Goal: Information Seeking & Learning: Find specific fact

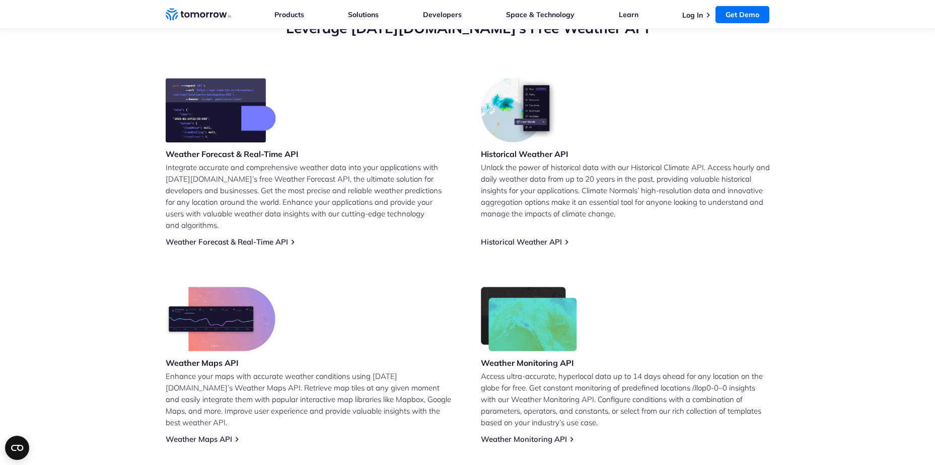
scroll to position [403, 0]
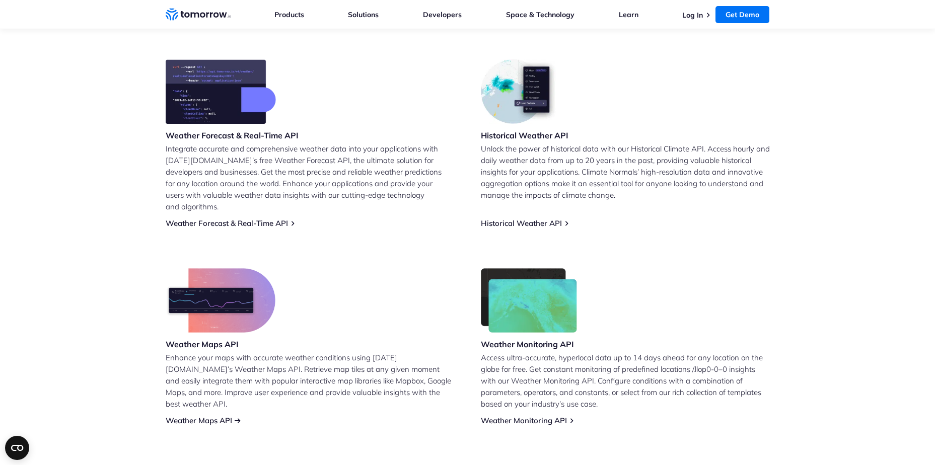
click at [229, 416] on link "Weather Maps API" at bounding box center [199, 421] width 66 height 10
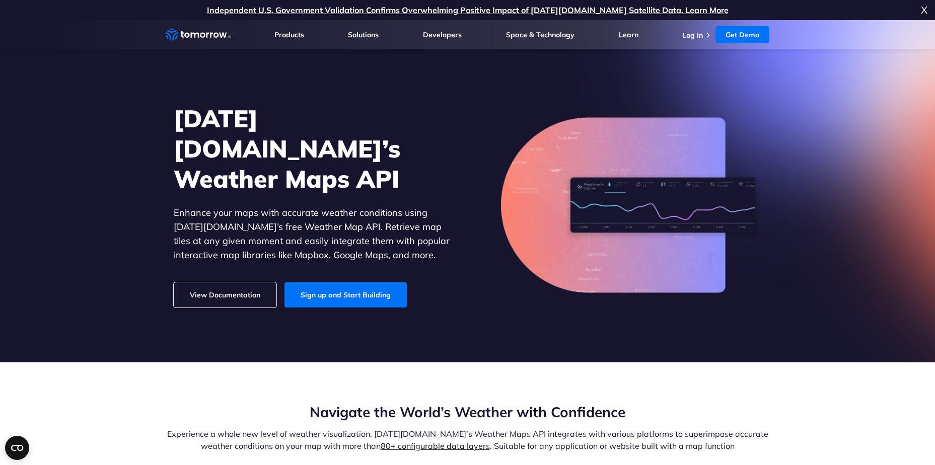
click at [240, 282] on link "View Documentation" at bounding box center [225, 294] width 103 height 25
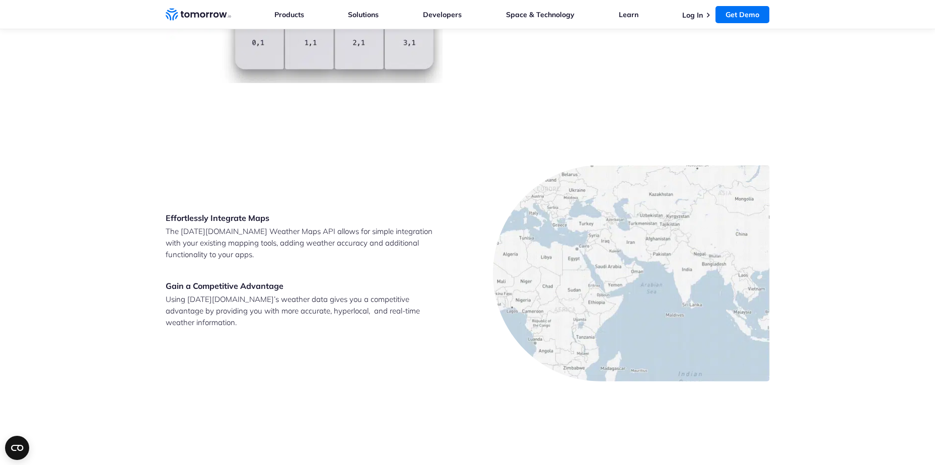
scroll to position [1812, 0]
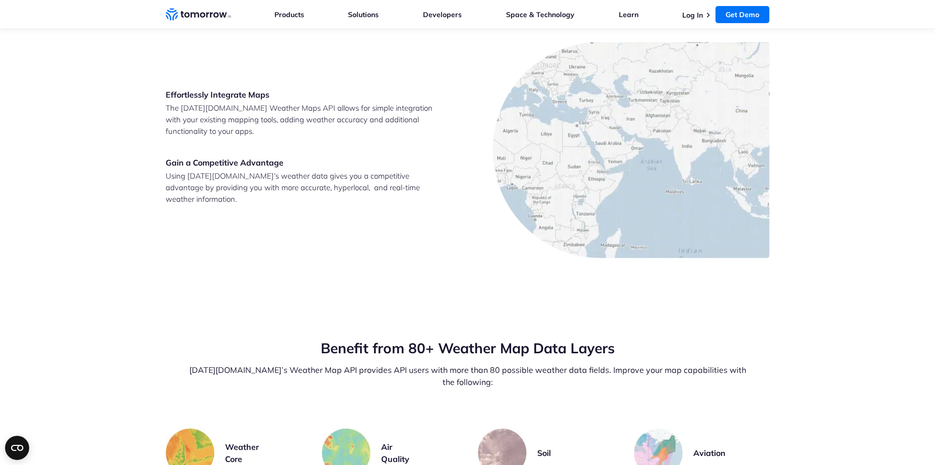
drag, startPoint x: 860, startPoint y: 235, endPoint x: 804, endPoint y: 170, distance: 86.0
click at [804, 170] on section "Effortlessly Integrate Maps The Tomorrow.io Weather Maps API allows for simple …" at bounding box center [467, 150] width 935 height 297
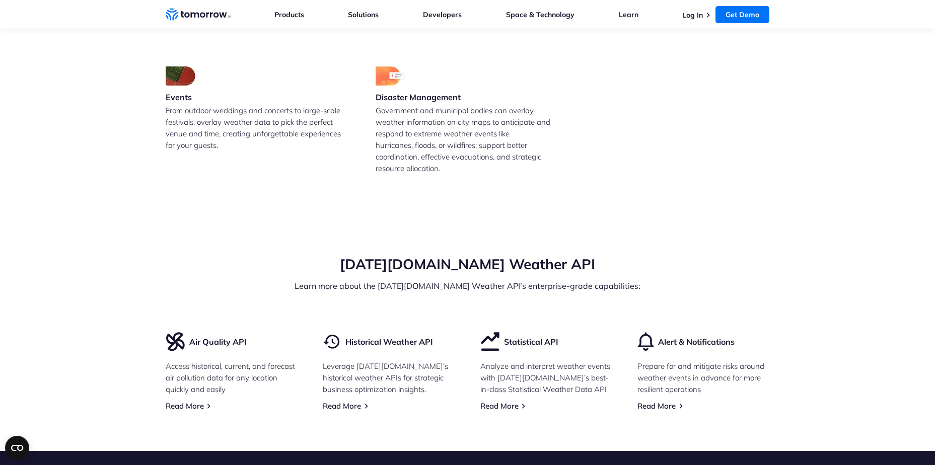
scroll to position [2718, 0]
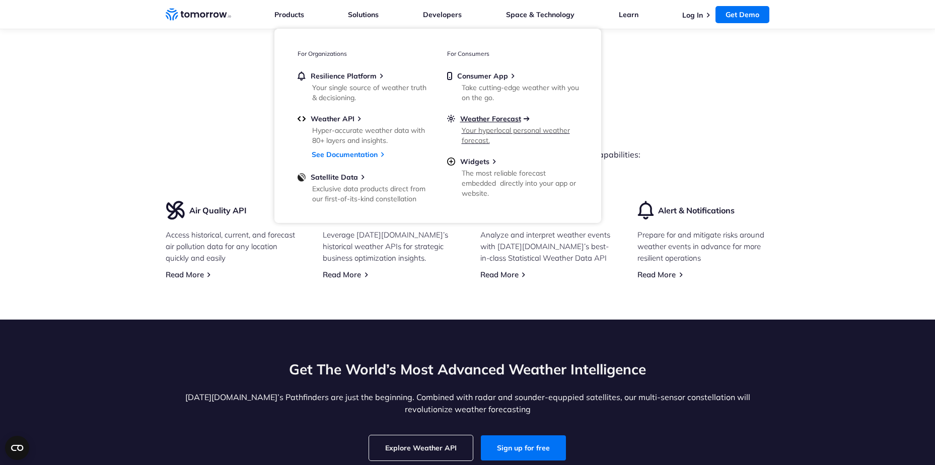
click at [505, 117] on span "Weather Forecast" at bounding box center [490, 118] width 61 height 9
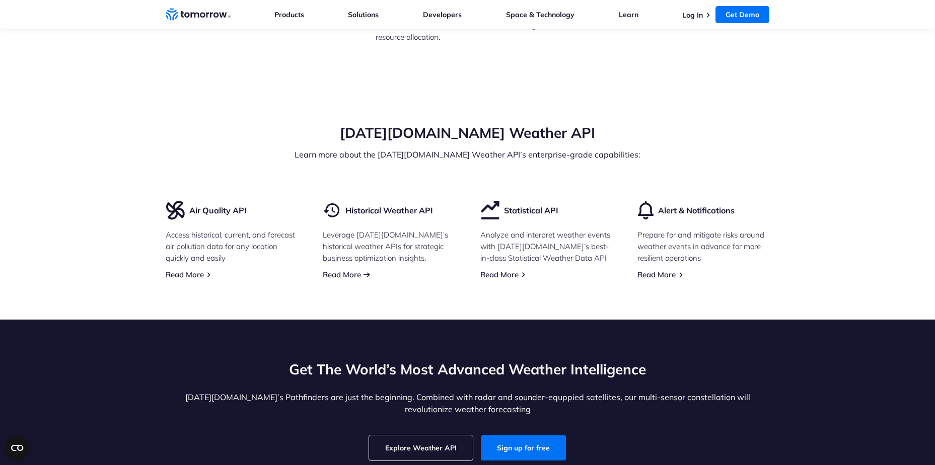
click at [345, 270] on link "Read More" at bounding box center [342, 275] width 38 height 10
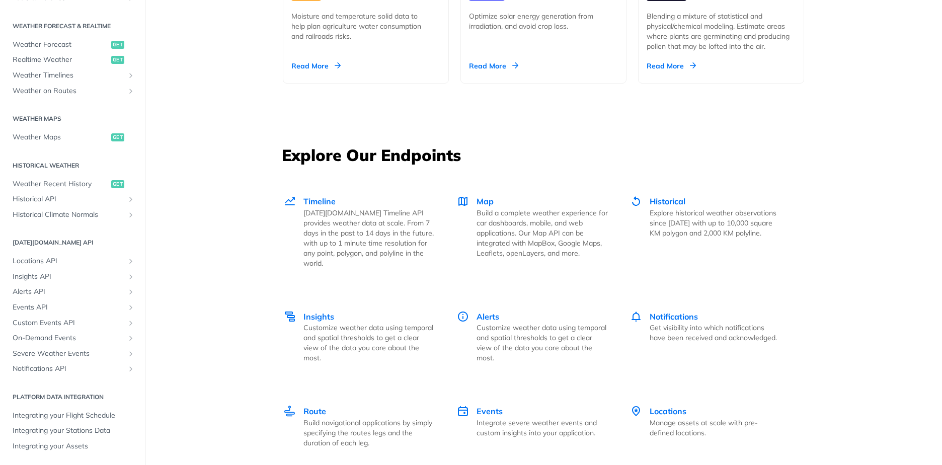
scroll to position [1359, 0]
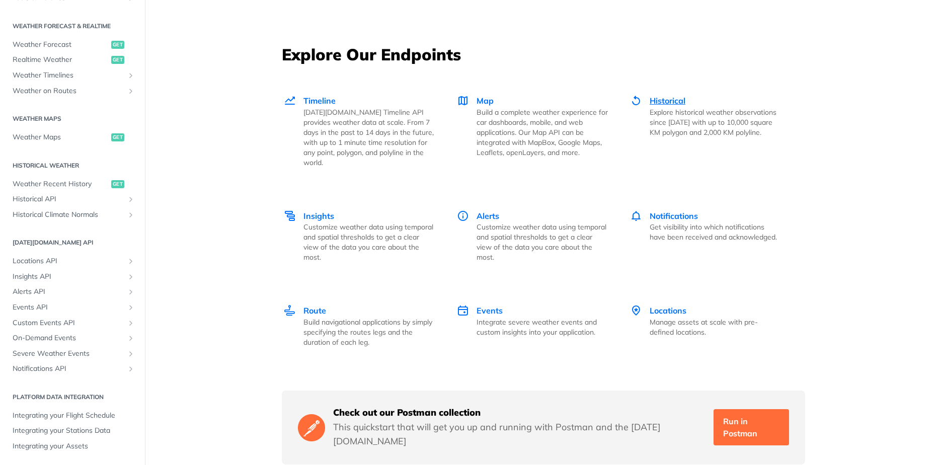
click at [670, 96] on span "Historical" at bounding box center [668, 101] width 36 height 10
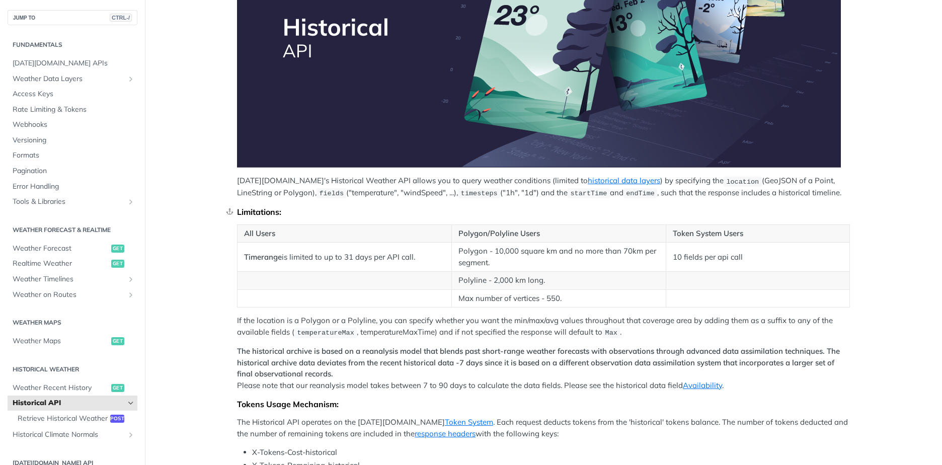
scroll to position [201, 0]
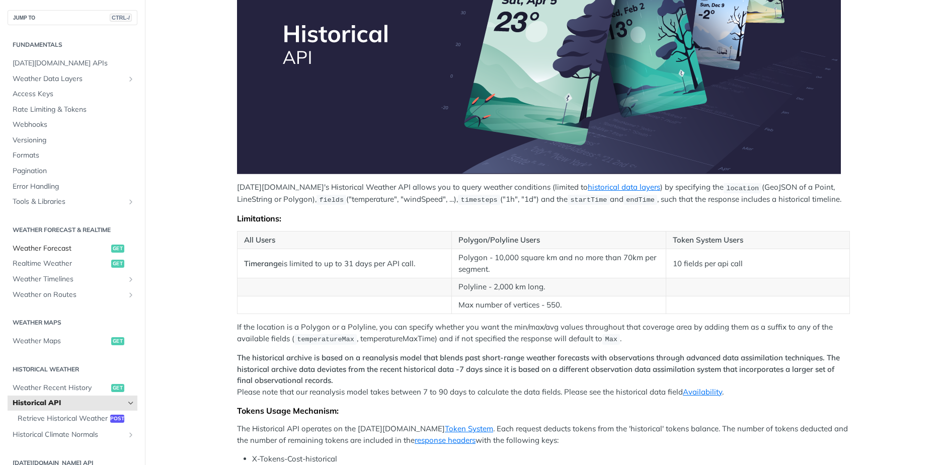
click at [51, 248] on span "Weather Forecast" at bounding box center [61, 249] width 96 height 10
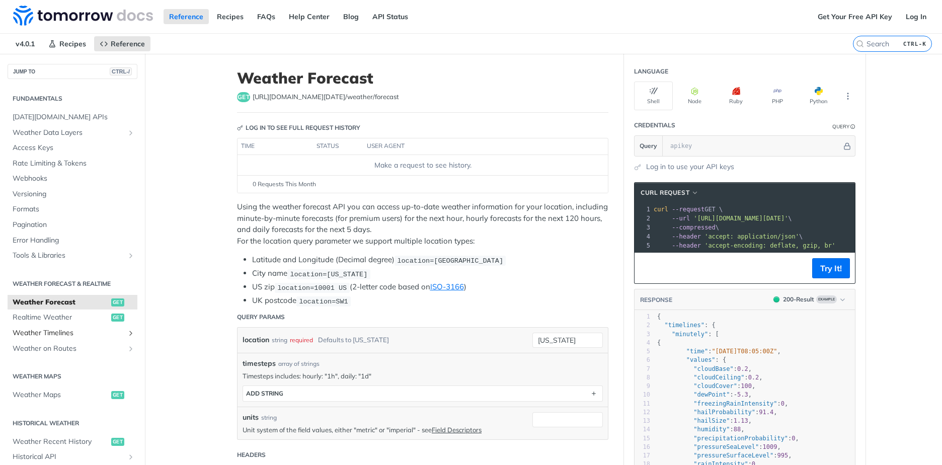
click at [52, 334] on span "Weather Timelines" at bounding box center [69, 333] width 112 height 10
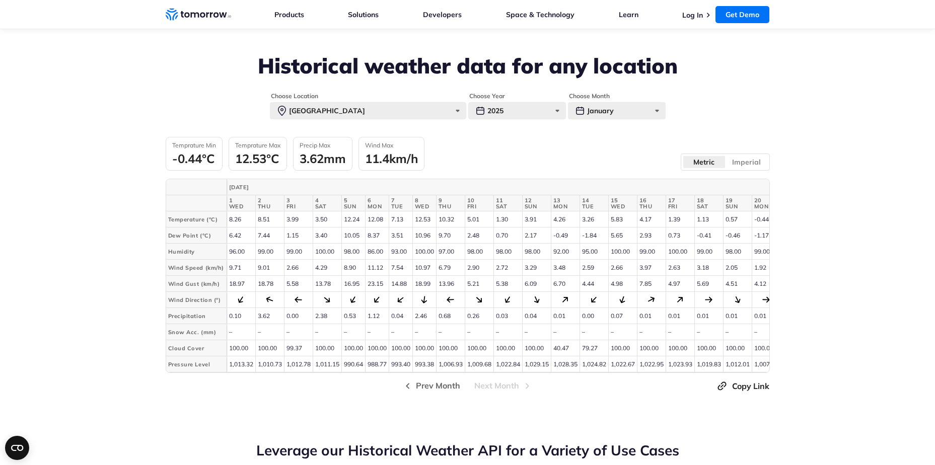
scroll to position [2215, 0]
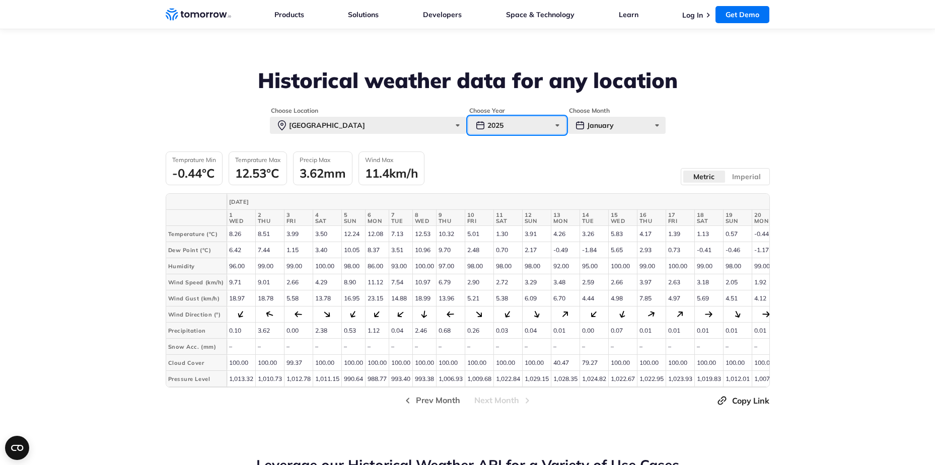
click at [528, 126] on div "2025" at bounding box center [517, 125] width 98 height 17
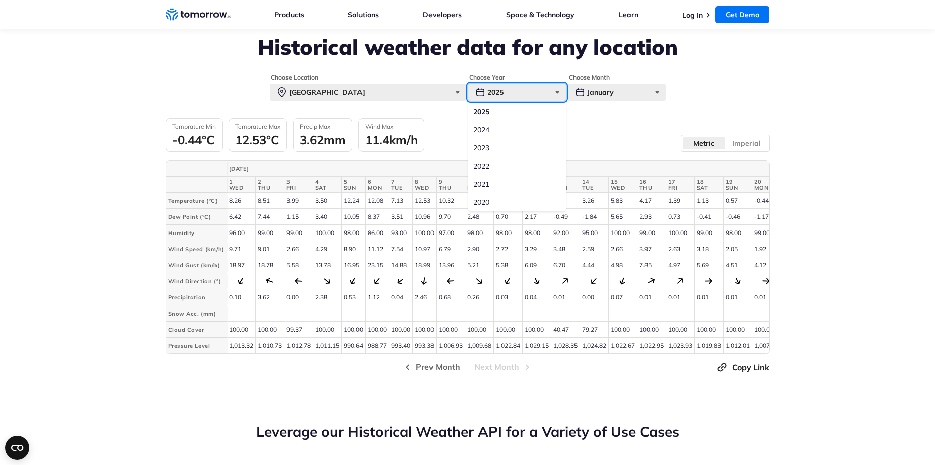
scroll to position [2265, 0]
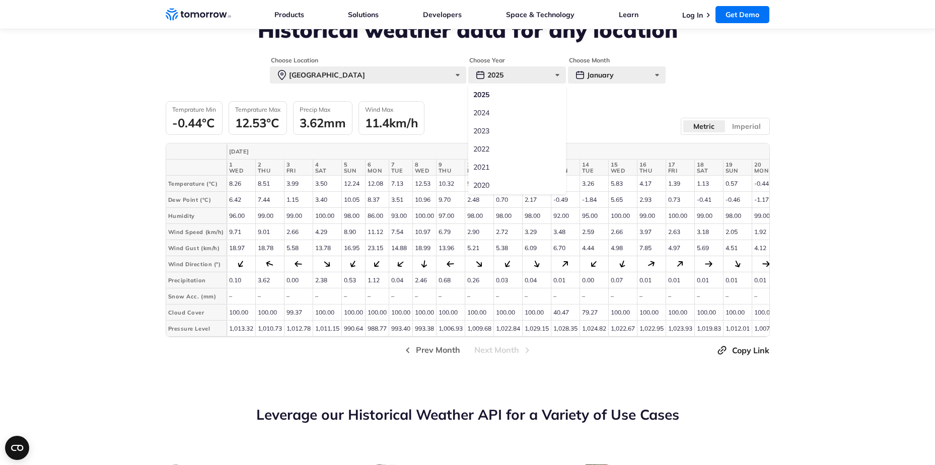
click at [602, 105] on div "Temprature Min -0.44°C Temprature Max 12.53°C Precip Max 3.62mm Wind Max 11.4km…" at bounding box center [468, 118] width 604 height 34
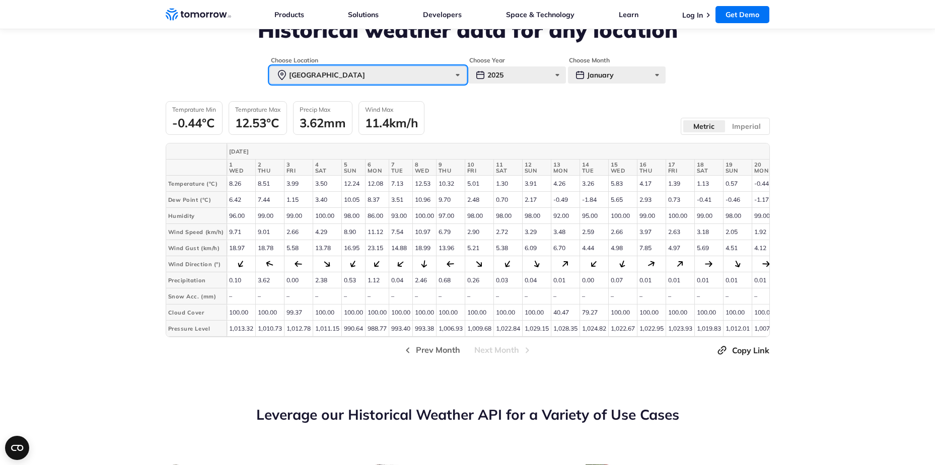
click at [399, 68] on div "Paris" at bounding box center [368, 74] width 196 height 17
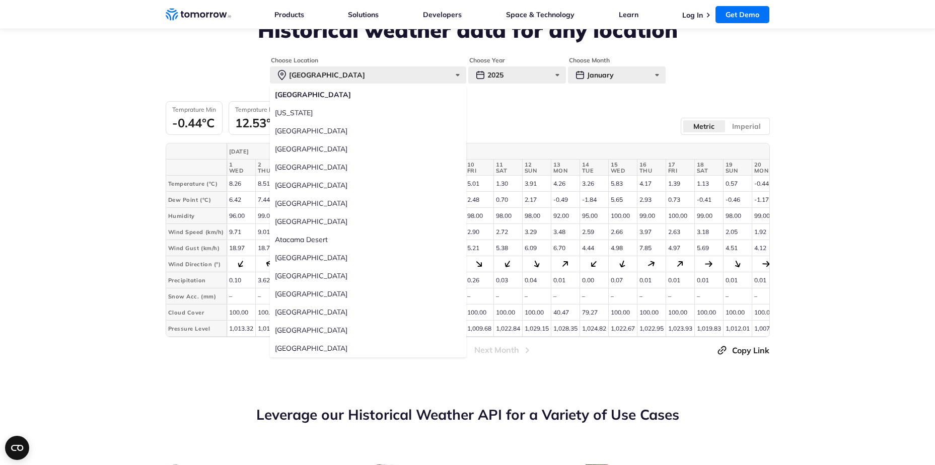
click at [301, 148] on label "Sao Paulo" at bounding box center [368, 149] width 196 height 18
click at [0, 0] on input "Sao Paulo" at bounding box center [0, 0] width 0 height 0
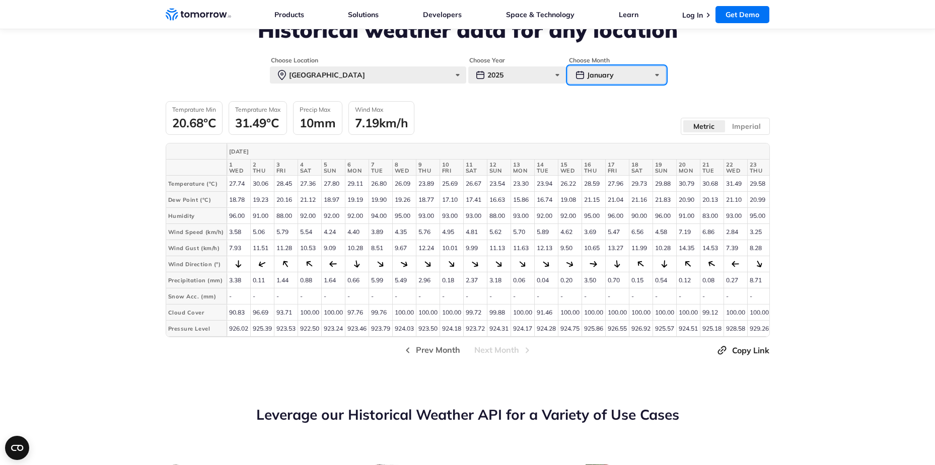
click at [629, 73] on div "January" at bounding box center [617, 74] width 98 height 17
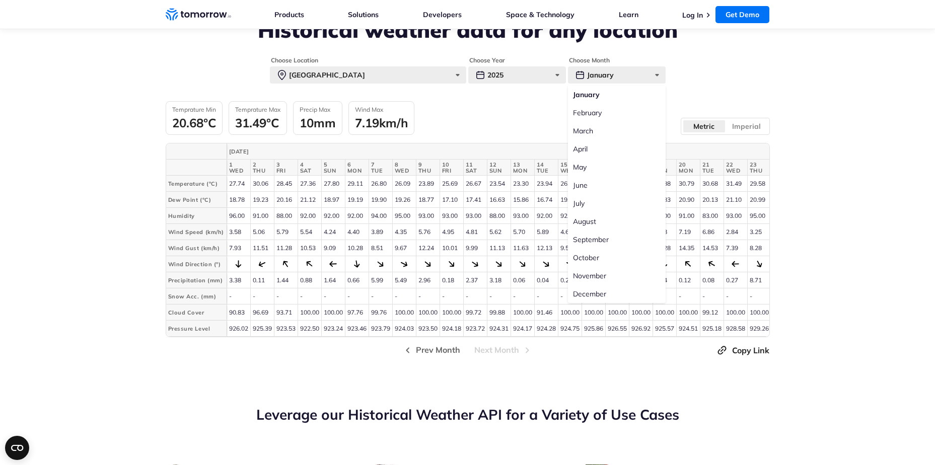
click at [581, 184] on label "June" at bounding box center [617, 185] width 98 height 18
click at [0, 0] on input "June" at bounding box center [0, 0] width 0 height 0
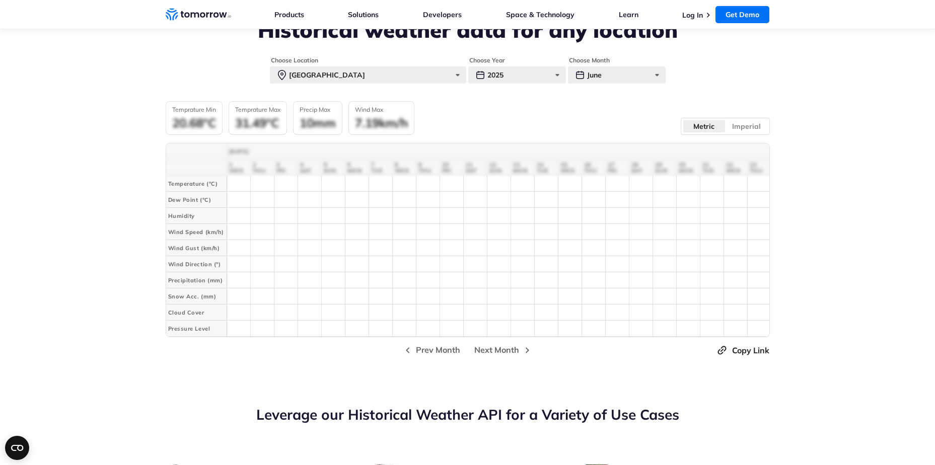
click at [68, 170] on section "Historical weather data for any location Choose Location Sao Paulo Paris New Yo…" at bounding box center [467, 154] width 935 height 422
click at [516, 337] on div "January 2025 1 WED 2 THU 3 FRI 4 SAT 5 SUN 6 MON 7 TUE 8 WED 9 THU 10 FRI 11 SA…" at bounding box center [468, 240] width 604 height 194
click at [599, 71] on div "June" at bounding box center [617, 74] width 98 height 17
click at [609, 97] on label "January" at bounding box center [617, 95] width 98 height 18
click at [0, 0] on input "January" at bounding box center [0, 0] width 0 height 0
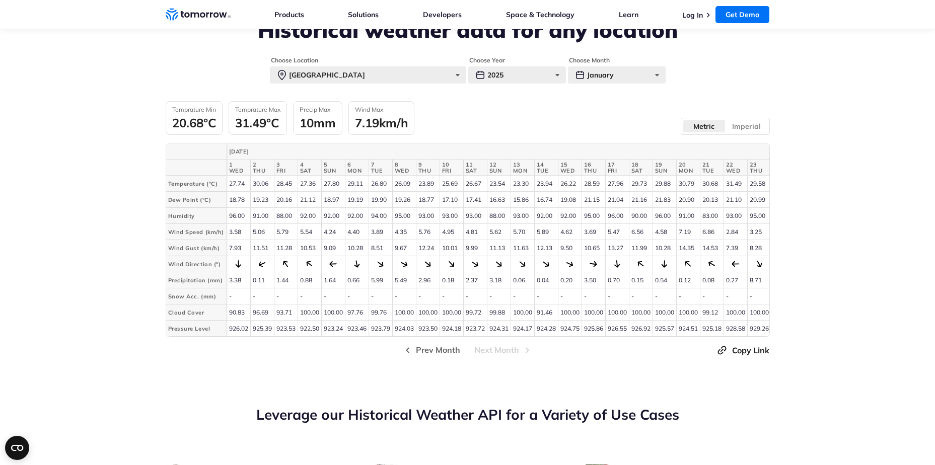
click at [215, 187] on th "Temperature (°C)" at bounding box center [196, 184] width 60 height 16
click at [634, 79] on div "January" at bounding box center [617, 74] width 98 height 17
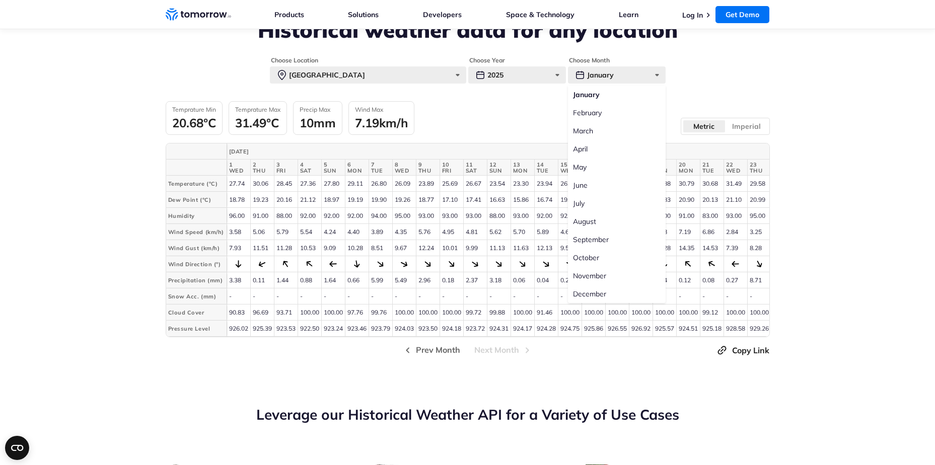
click at [585, 115] on label "February" at bounding box center [617, 113] width 98 height 18
click at [0, 0] on input "February" at bounding box center [0, 0] width 0 height 0
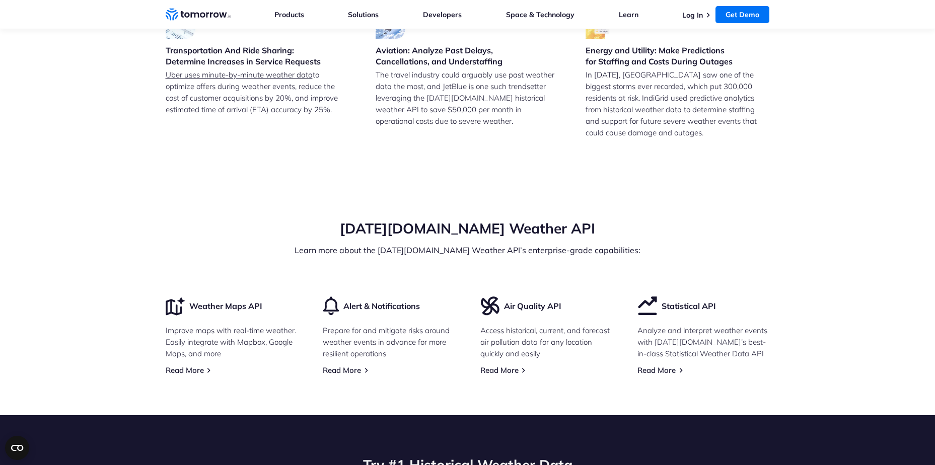
scroll to position [3071, 0]
